Goal: Task Accomplishment & Management: Manage account settings

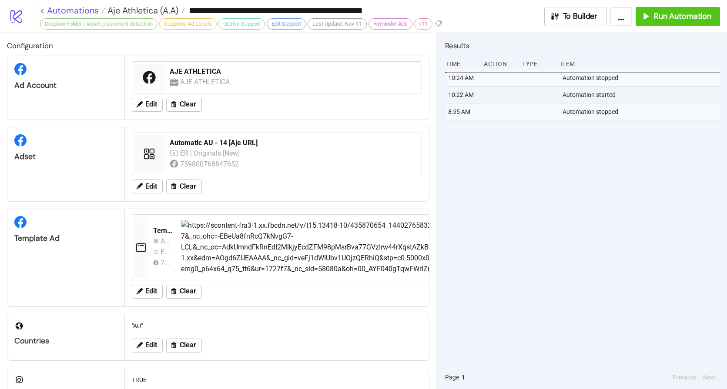
click at [83, 9] on link "< Automations" at bounding box center [72, 10] width 65 height 9
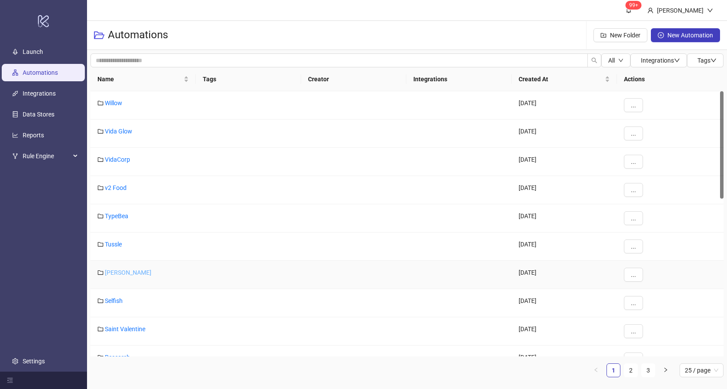
click at [119, 274] on link "[PERSON_NAME]" at bounding box center [128, 272] width 47 height 7
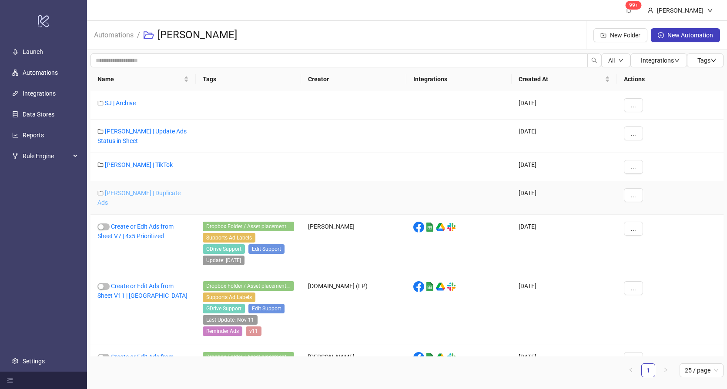
click at [134, 190] on link "[PERSON_NAME] | Duplicate Ads" at bounding box center [138, 198] width 83 height 17
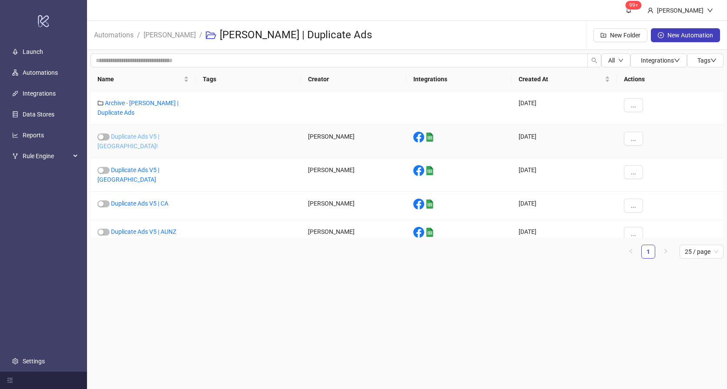
click at [154, 134] on link "Duplicate Ads V5 | [GEOGRAPHIC_DATA]!" at bounding box center [128, 141] width 62 height 17
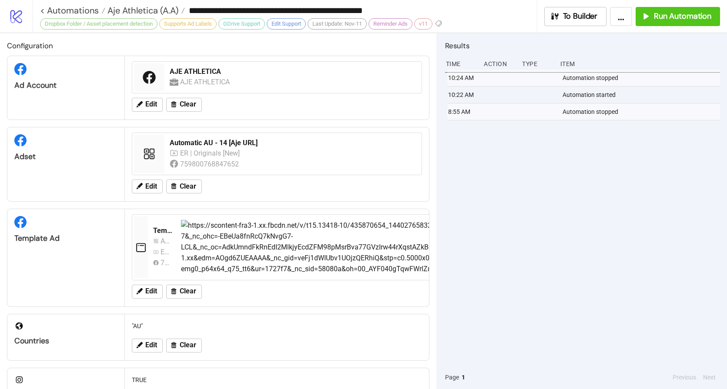
type input "**********"
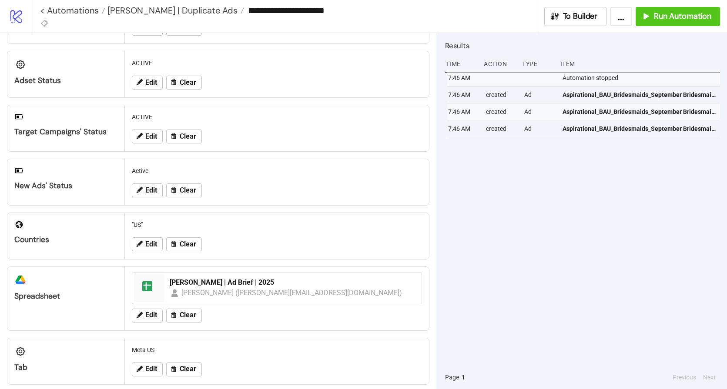
scroll to position [74, 0]
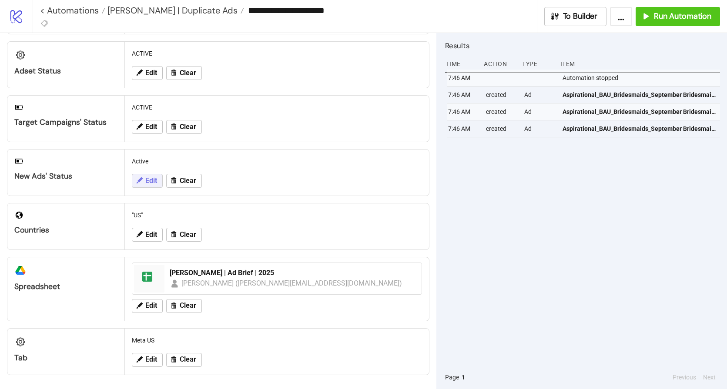
click at [152, 186] on button "Edit" at bounding box center [147, 181] width 31 height 14
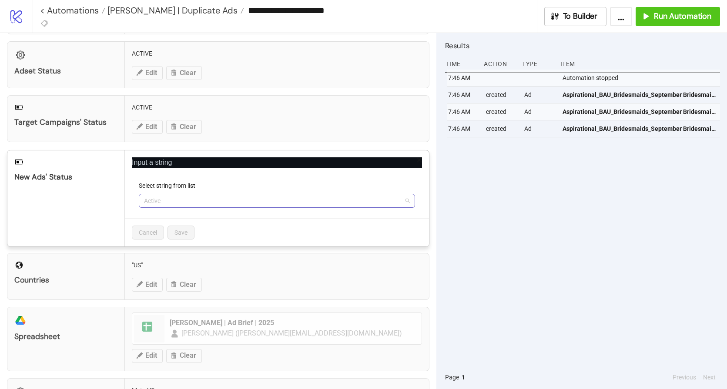
click at [165, 197] on span "Active" at bounding box center [277, 200] width 266 height 13
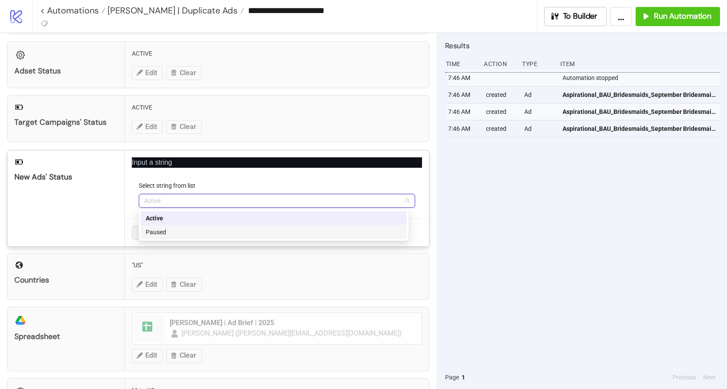
click at [170, 237] on div "Paused" at bounding box center [273, 232] width 266 height 14
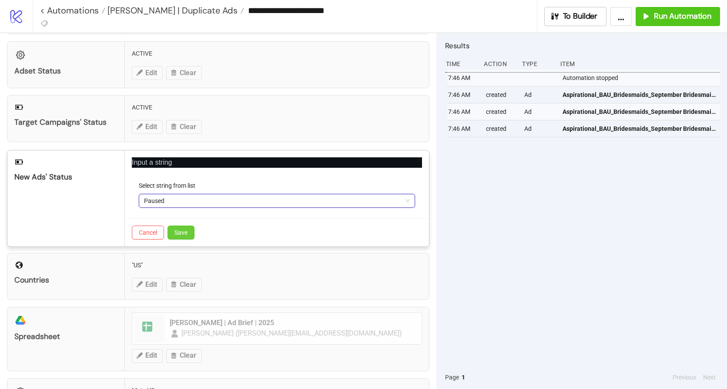
click at [188, 231] on button "Save" at bounding box center [180, 233] width 27 height 14
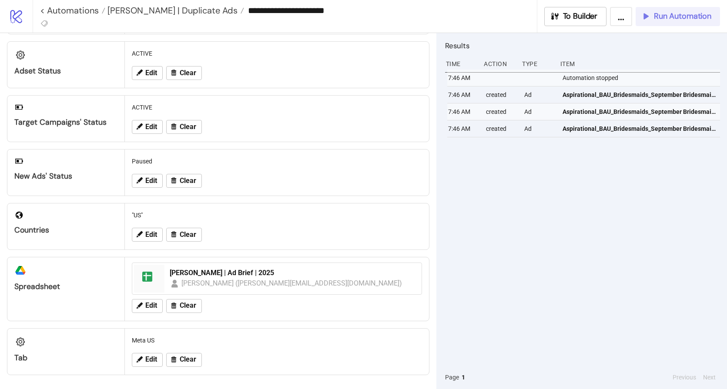
click at [668, 19] on span "Run Automation" at bounding box center [682, 16] width 57 height 10
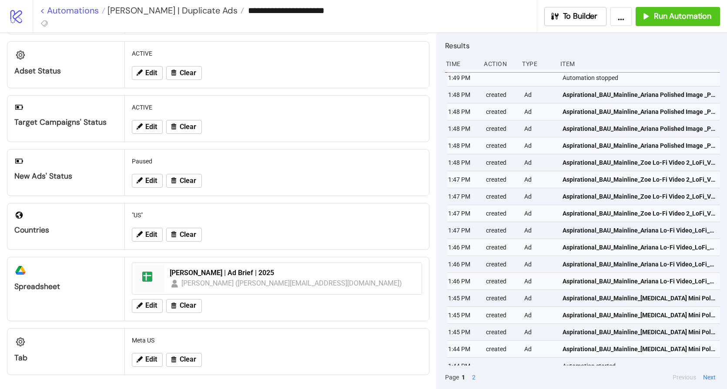
click at [80, 9] on link "< Automations" at bounding box center [72, 10] width 65 height 9
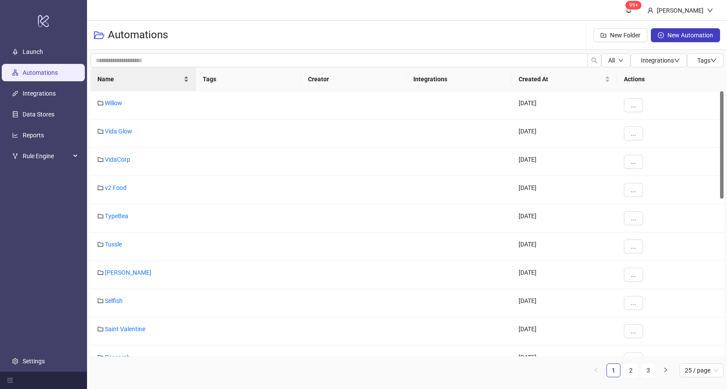
click at [130, 84] on div "Name" at bounding box center [142, 79] width 91 height 10
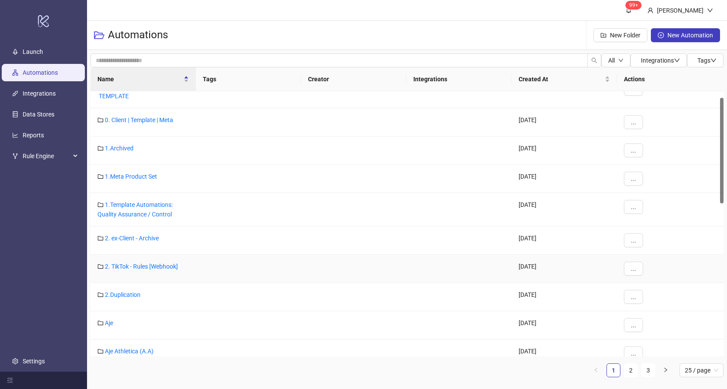
scroll to position [46, 0]
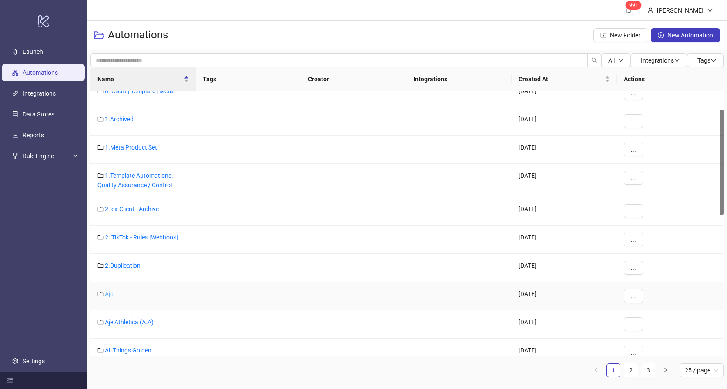
click at [107, 296] on link "Aje" at bounding box center [109, 294] width 8 height 7
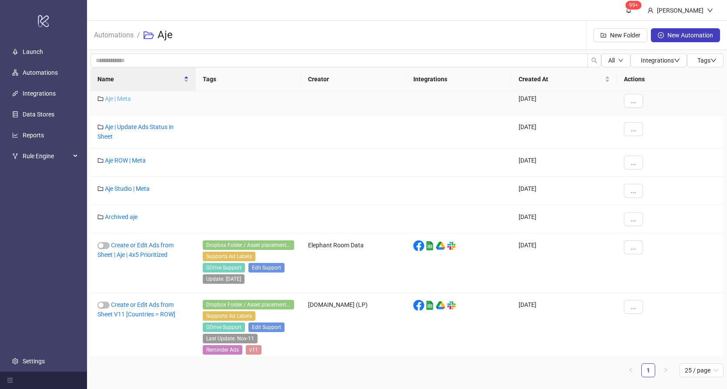
click at [124, 100] on link "Aje | Meta" at bounding box center [118, 98] width 26 height 7
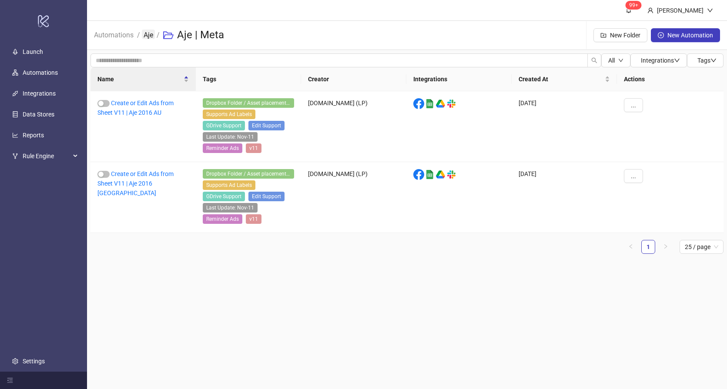
click at [153, 33] on link "Aje" at bounding box center [148, 35] width 13 height 10
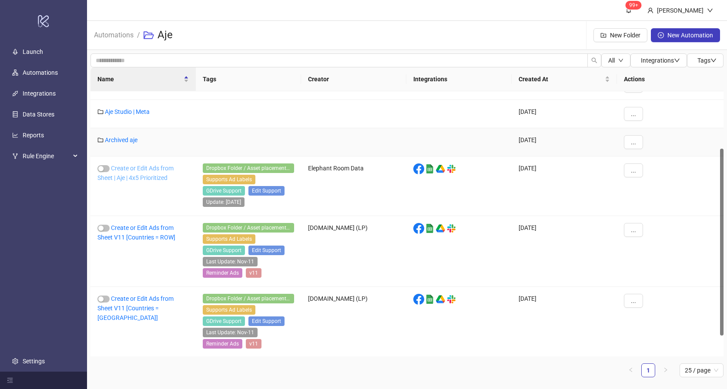
scroll to position [111, 0]
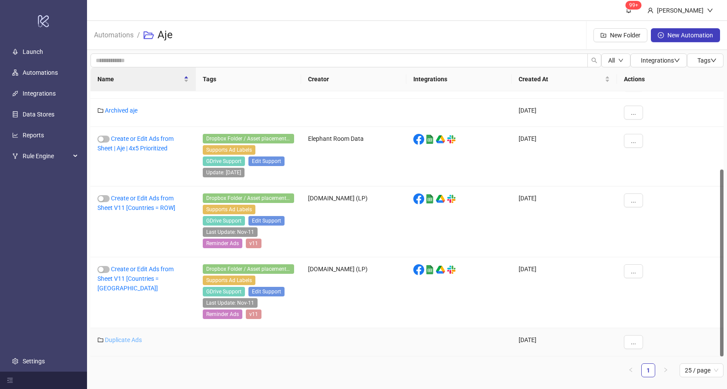
click at [130, 341] on link "Duplicate Ads" at bounding box center [123, 340] width 37 height 7
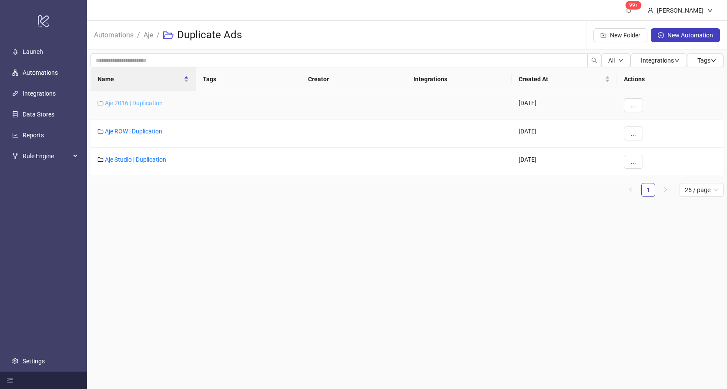
click at [131, 100] on link "Aje 2016 | Duplication" at bounding box center [134, 103] width 58 height 7
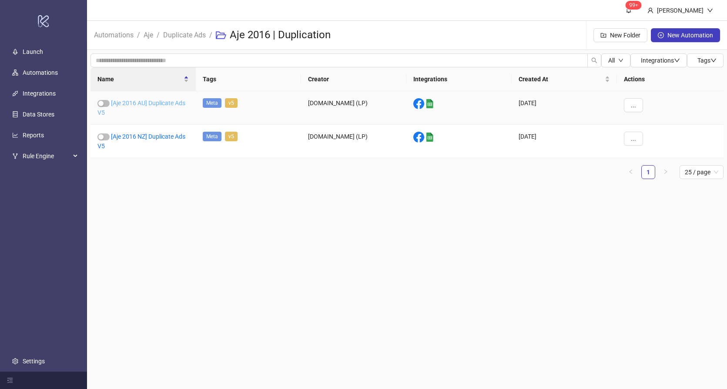
click at [159, 104] on link "[Aje 2016 AU] Duplicate Ads V5" at bounding box center [141, 108] width 88 height 17
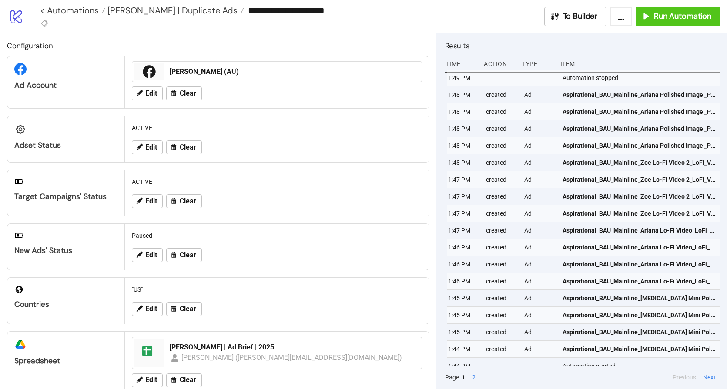
type input "**********"
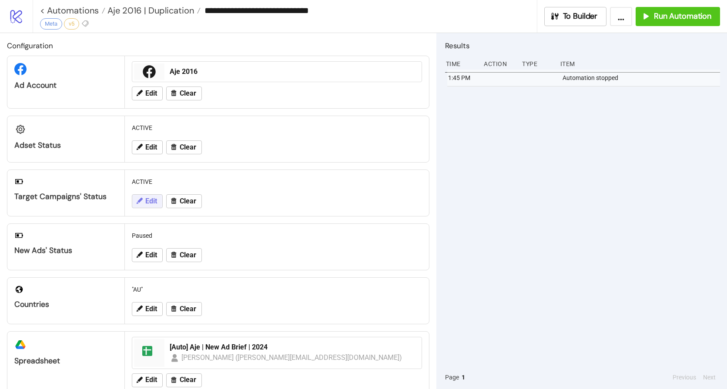
click at [147, 203] on span "Edit" at bounding box center [151, 201] width 12 height 8
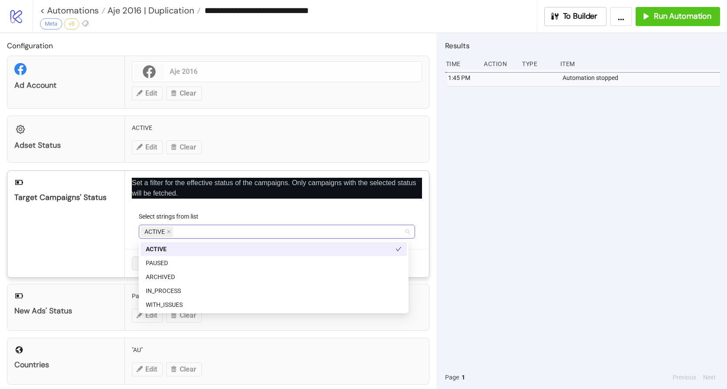
click at [213, 227] on div "ACTIVE" at bounding box center [272, 232] width 264 height 12
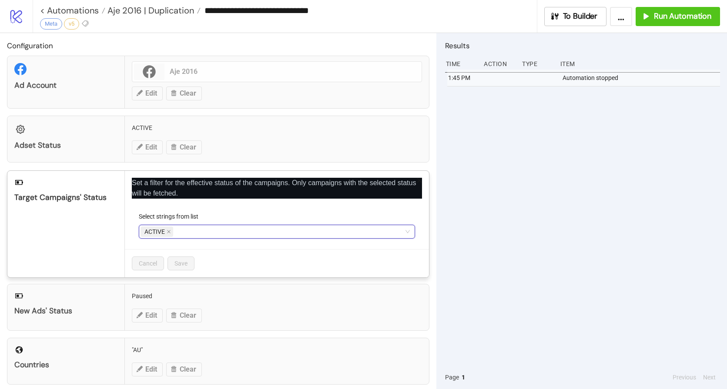
click at [417, 182] on icon "close" at bounding box center [419, 180] width 5 height 5
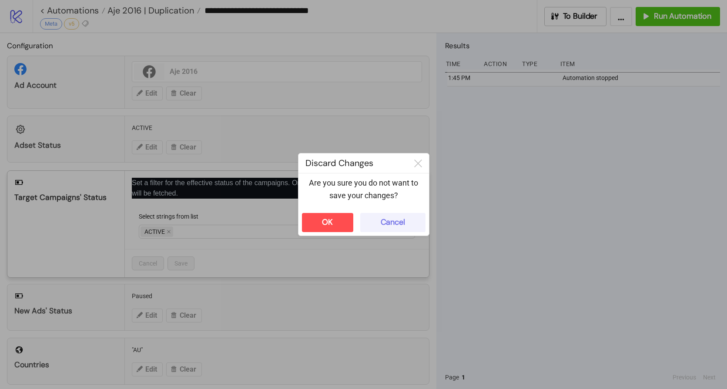
click at [377, 224] on button "Cancel" at bounding box center [392, 222] width 65 height 19
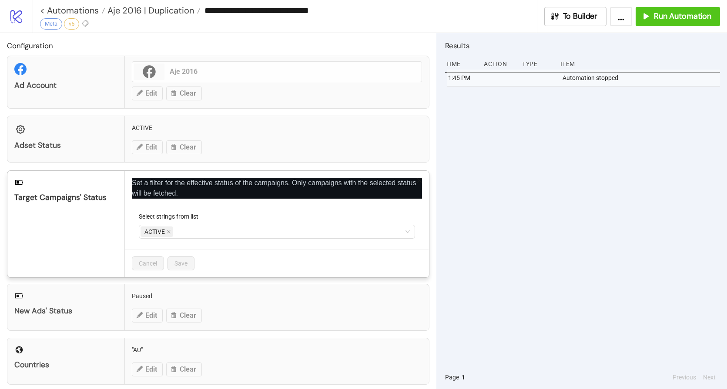
click at [429, 177] on div "**********" at bounding box center [363, 194] width 727 height 389
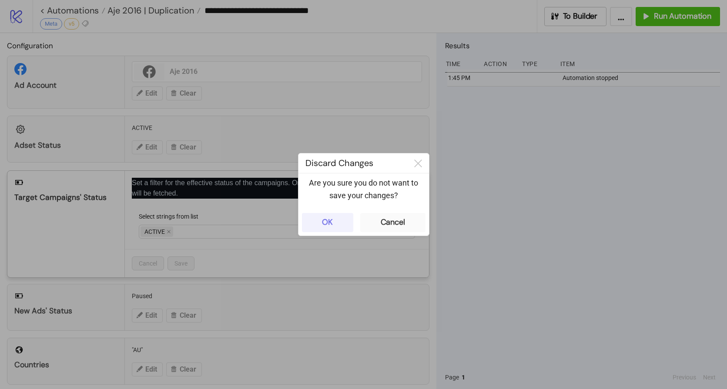
click at [323, 226] on div "OK" at bounding box center [327, 222] width 11 height 10
